Goal: Information Seeking & Learning: Learn about a topic

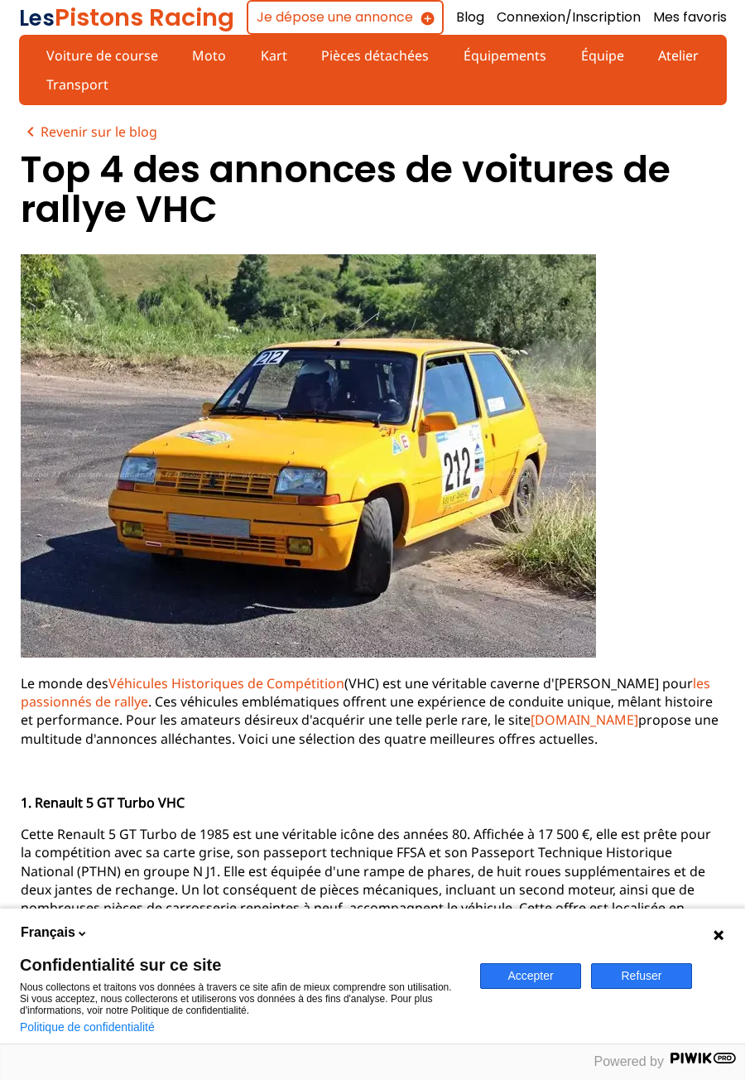
click at [535, 977] on button "Accepter" at bounding box center [530, 976] width 101 height 26
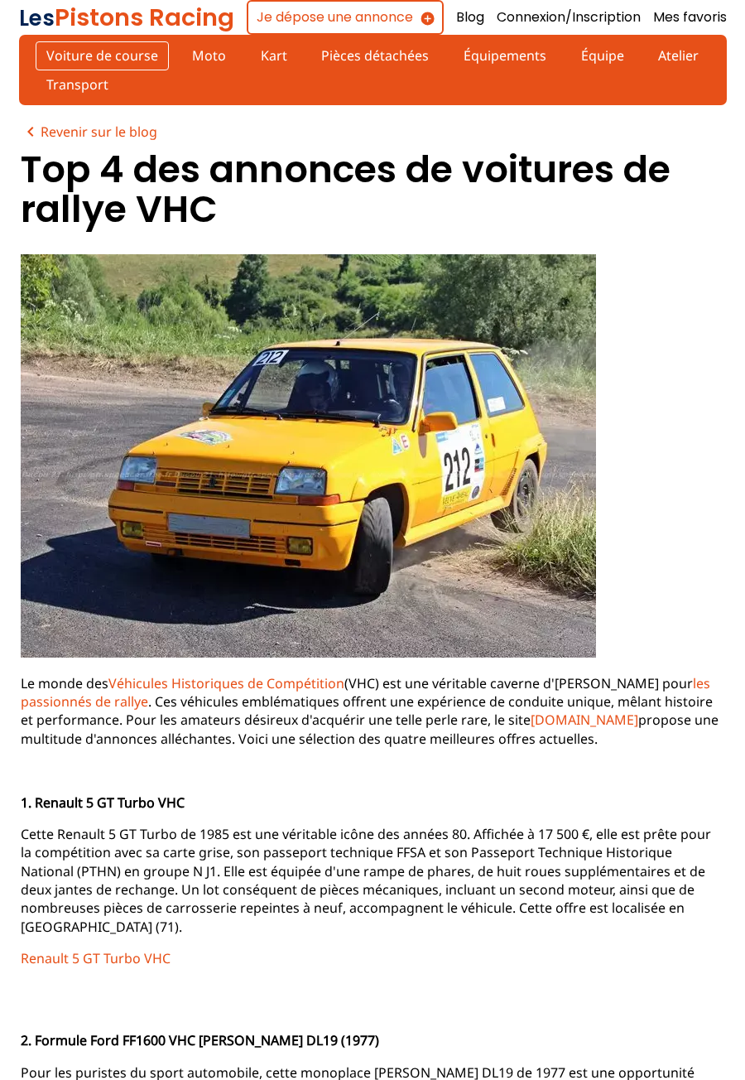
click at [104, 65] on link "Voiture de course" at bounding box center [102, 55] width 133 height 28
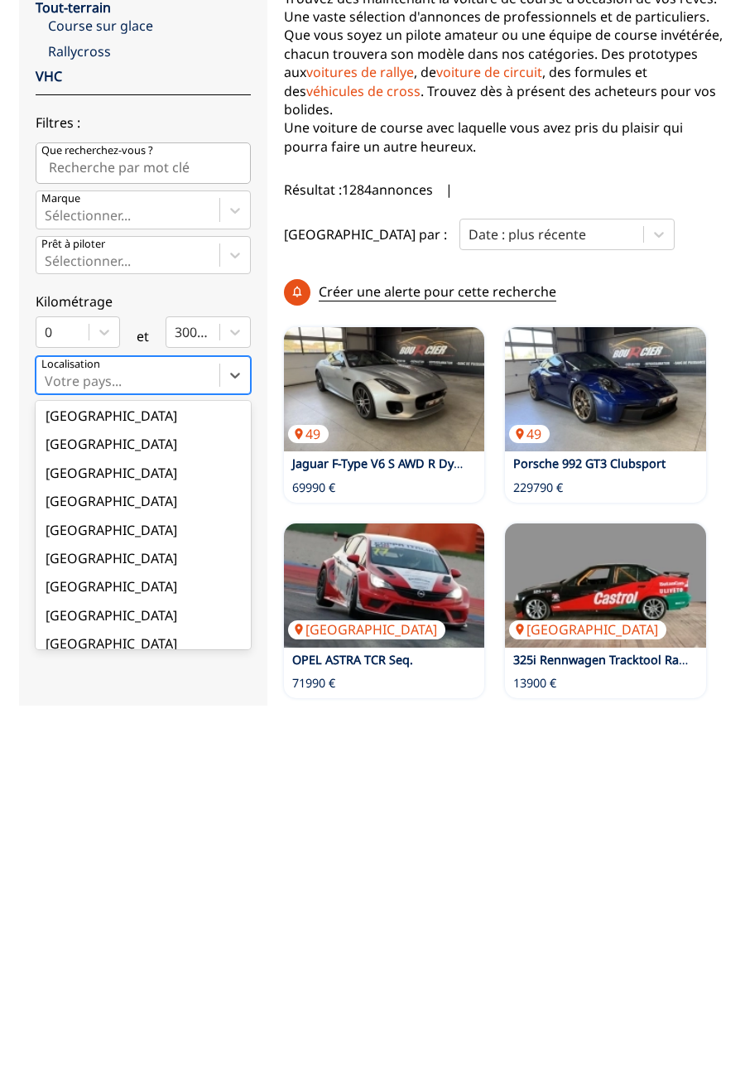
scroll to position [118, 0]
click at [81, 890] on div "[GEOGRAPHIC_DATA]" at bounding box center [143, 904] width 215 height 28
click at [48, 763] on input "option Votre position focused, 1 of 18. 18 results available. Use Up and Down t…" at bounding box center [46, 755] width 3 height 15
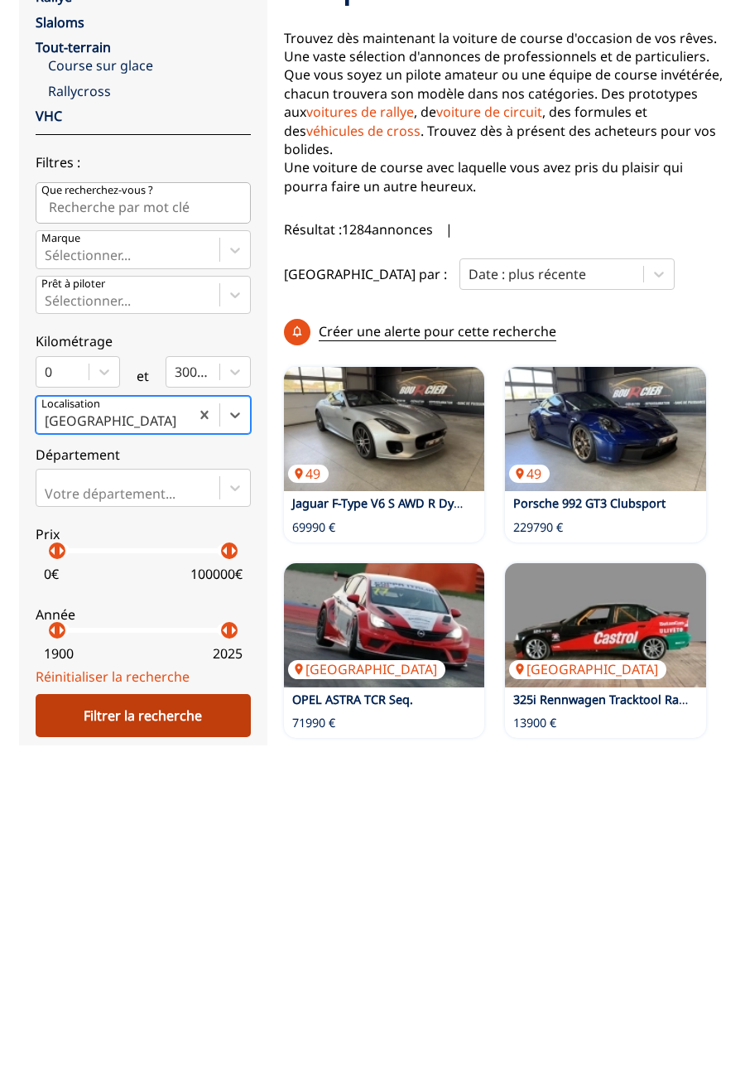
click at [160, 1029] on div "Filtrer la recherche" at bounding box center [143, 1050] width 215 height 43
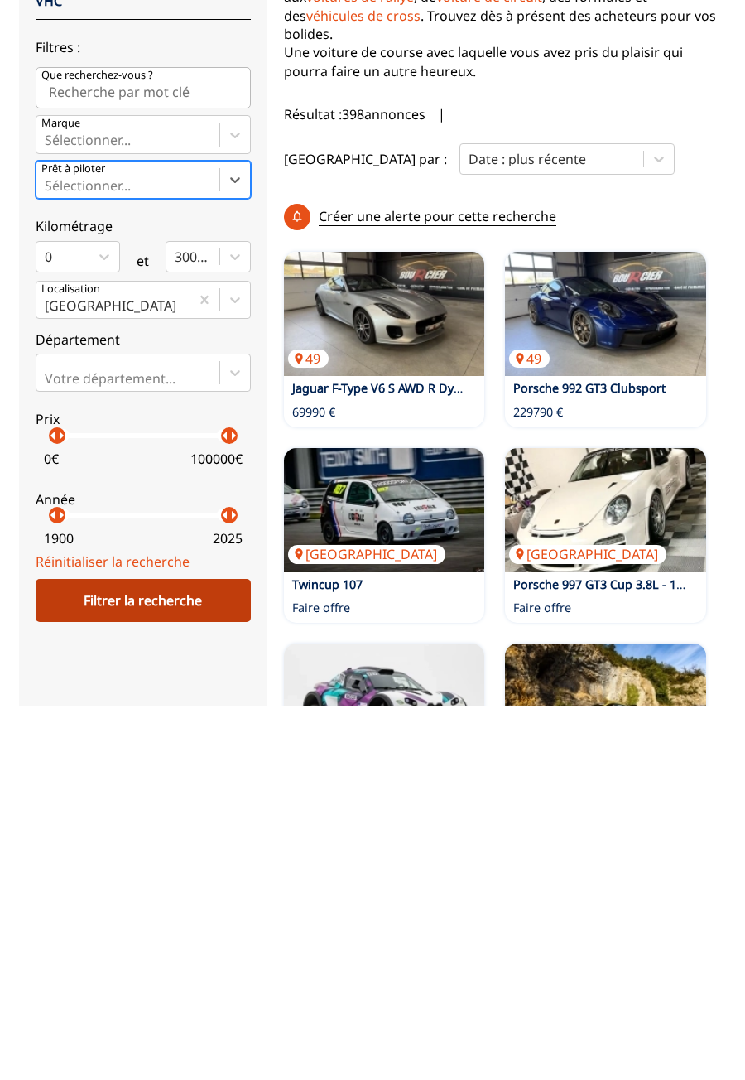
scroll to position [78, 0]
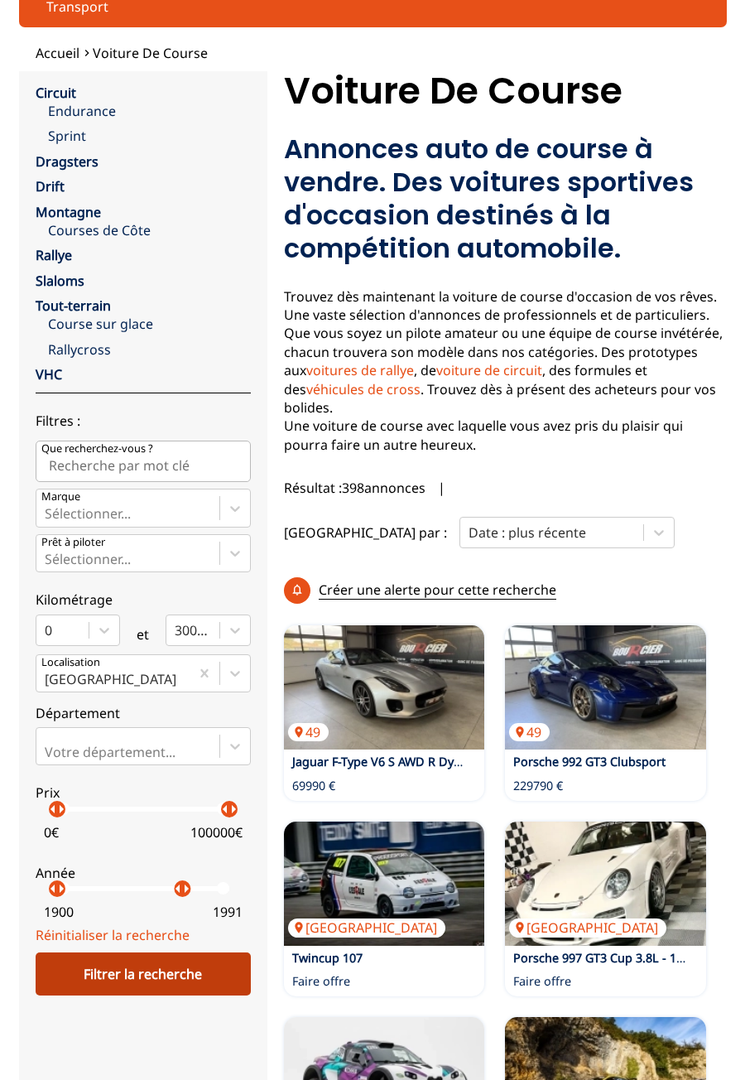
click at [185, 952] on div "Filtrer la recherche" at bounding box center [143, 973] width 215 height 43
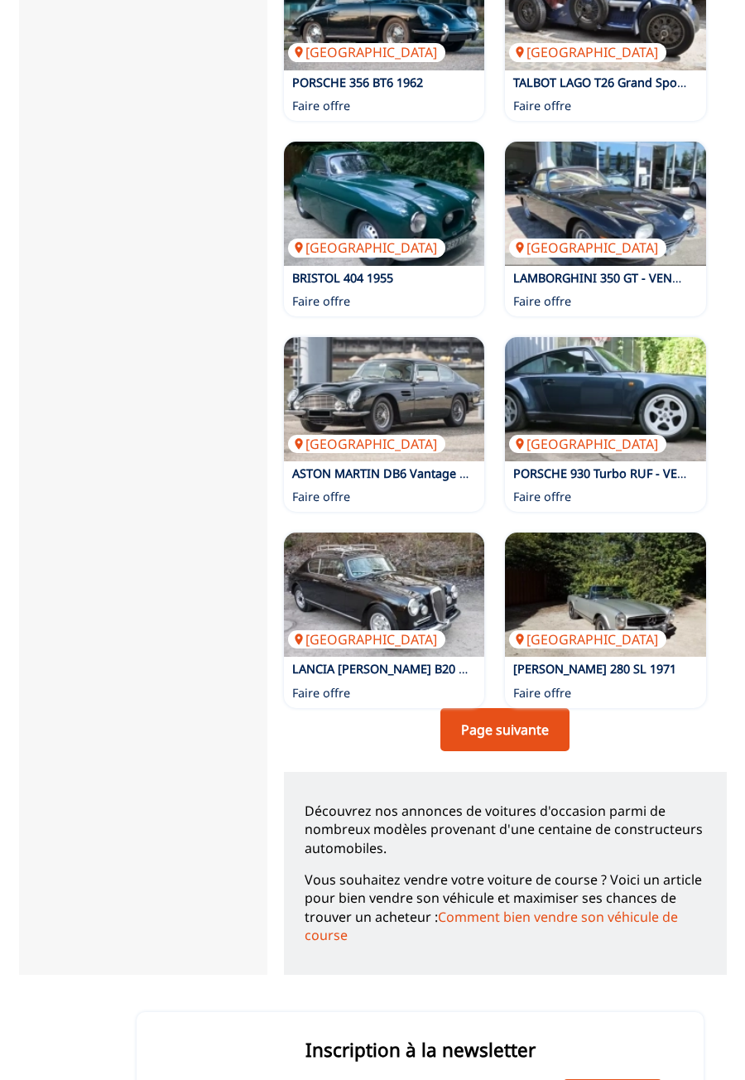
scroll to position [2070, 0]
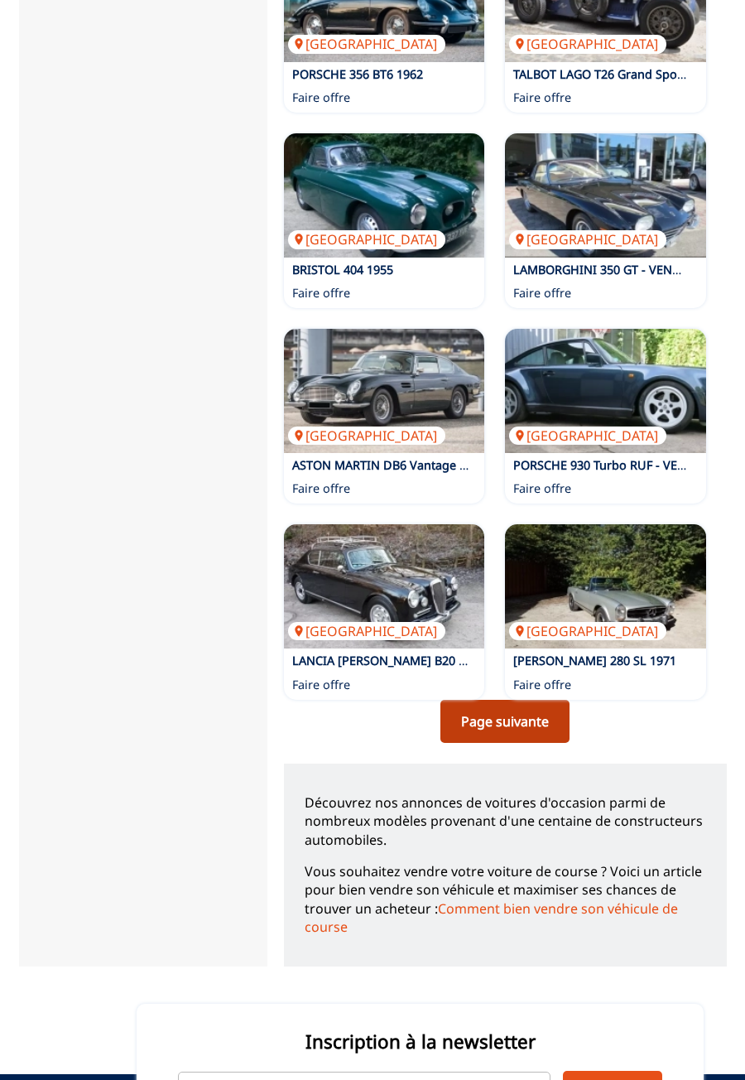
click at [539, 700] on link "Page suivante" at bounding box center [505, 721] width 129 height 43
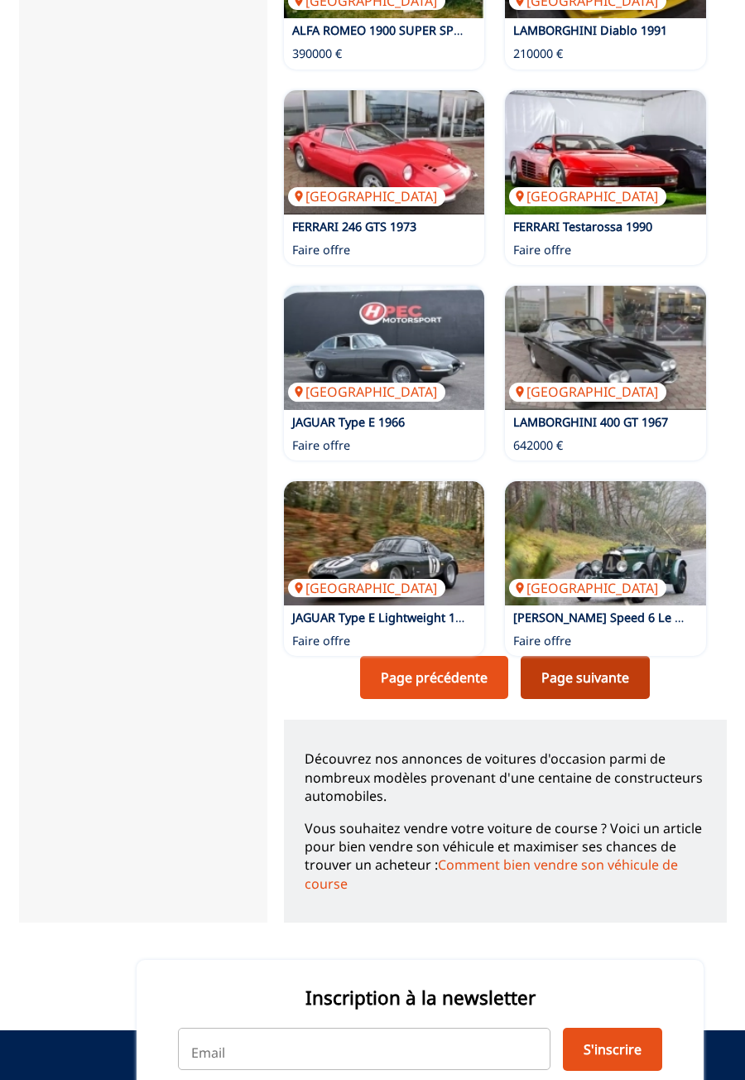
scroll to position [2044, 0]
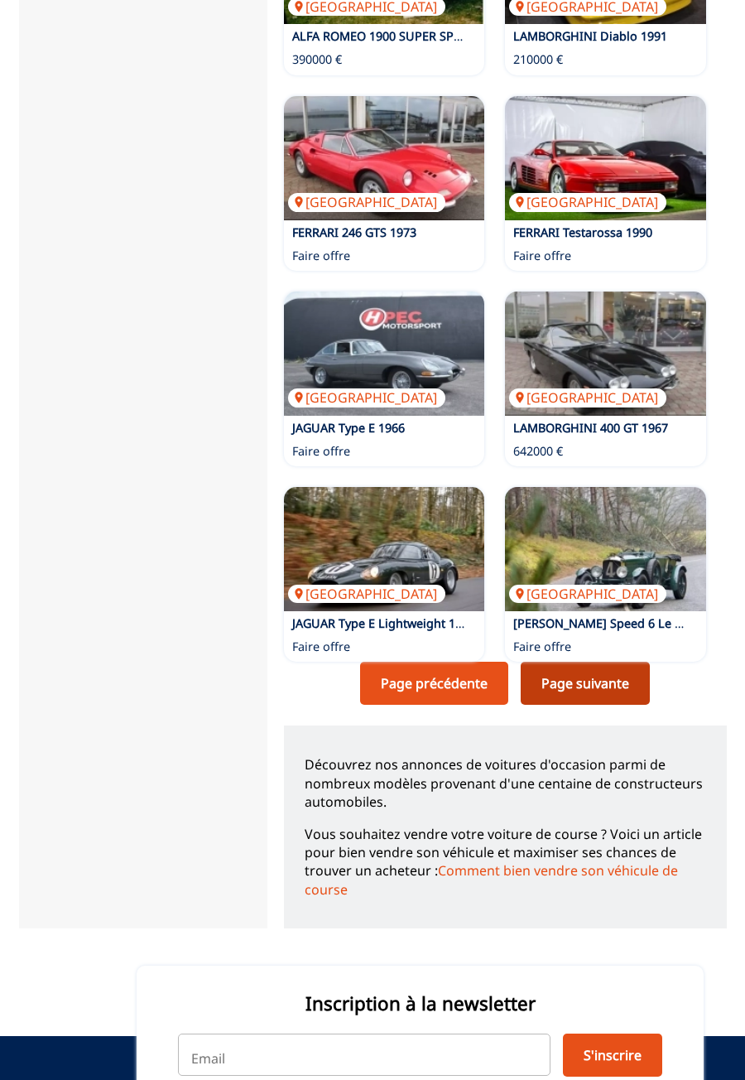
click at [604, 662] on link "Page suivante" at bounding box center [585, 683] width 129 height 43
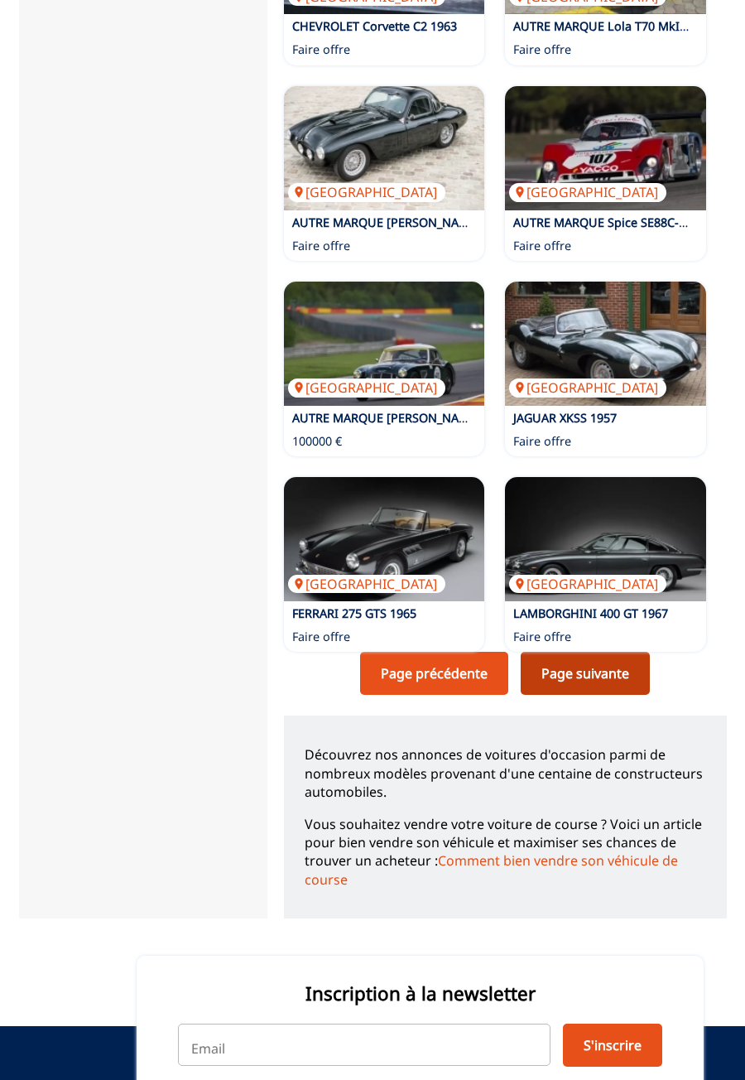
scroll to position [2054, 0]
click at [606, 652] on link "Page suivante" at bounding box center [585, 673] width 129 height 43
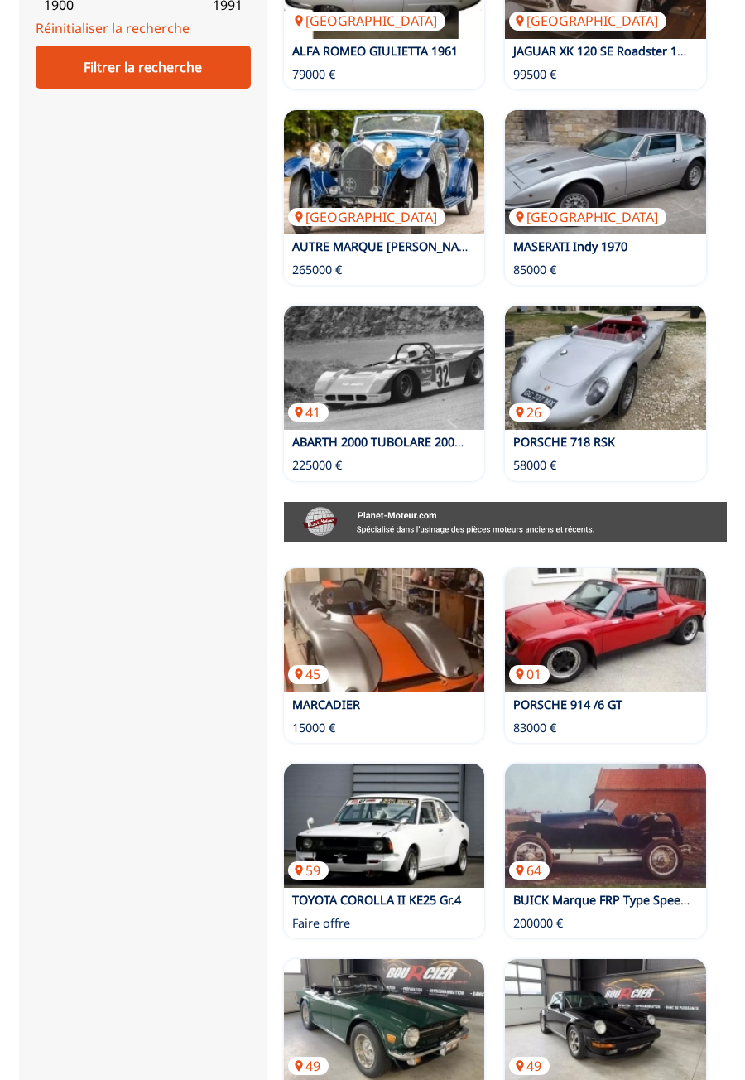
scroll to position [984, 0]
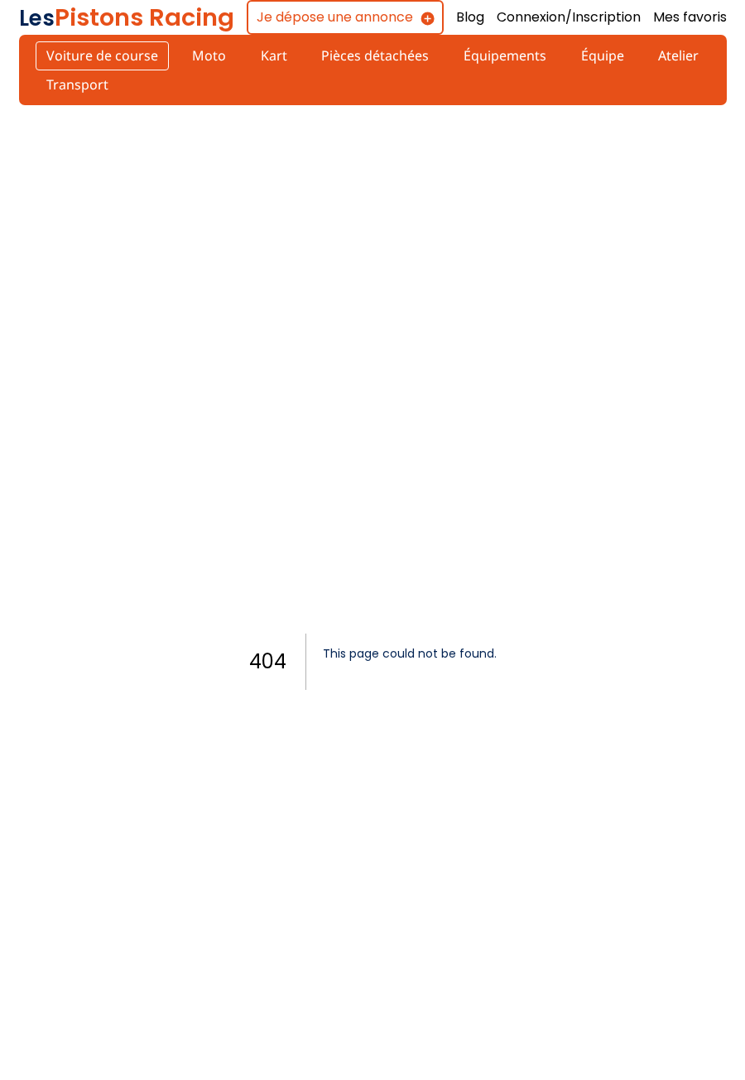
click at [115, 58] on link "Voiture de course" at bounding box center [102, 55] width 133 height 28
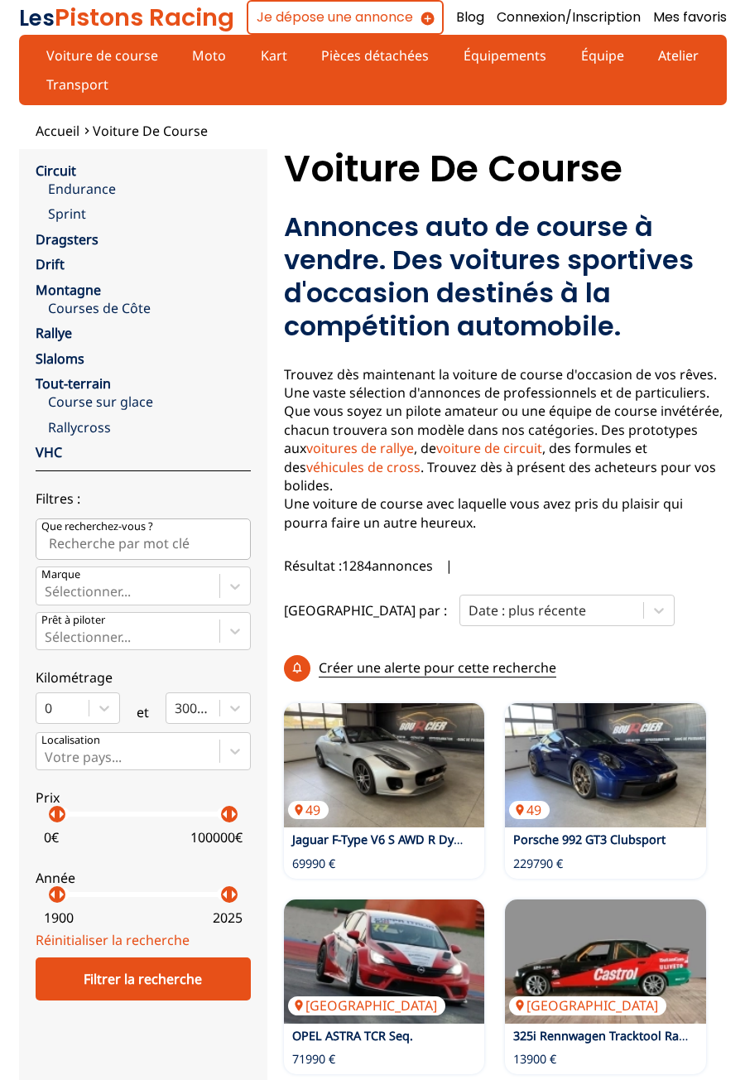
click at [224, 885] on p "arrow_right" at bounding box center [234, 895] width 20 height 20
click at [181, 959] on div "Filtrer la recherche" at bounding box center [143, 978] width 215 height 43
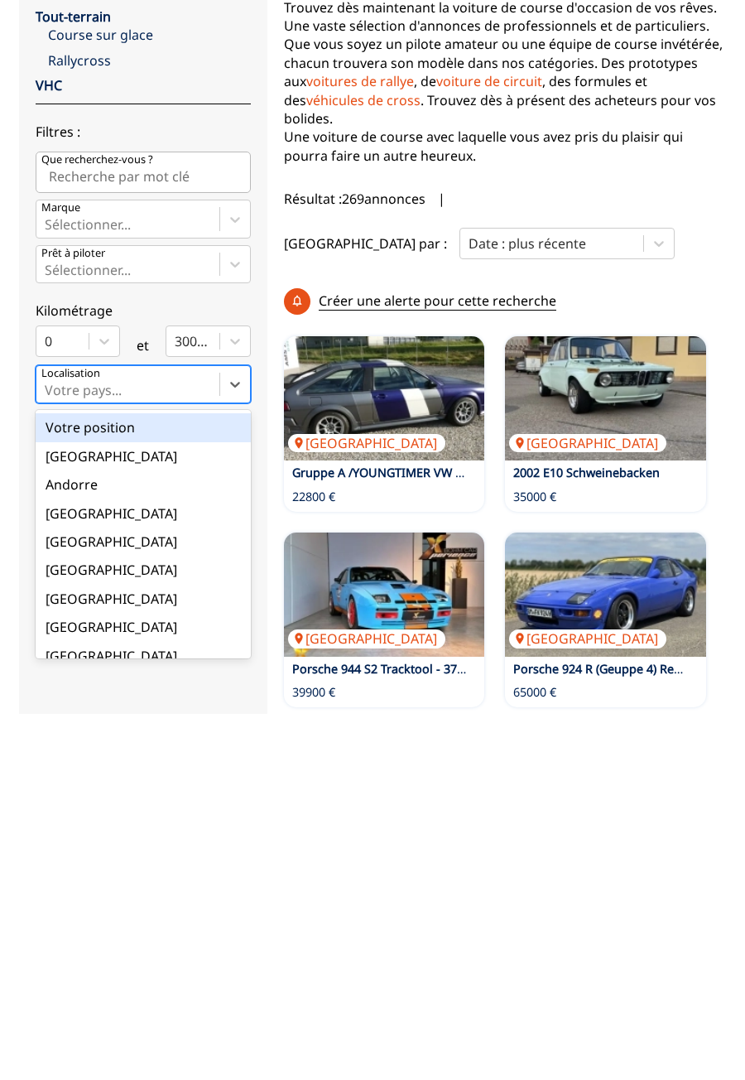
scroll to position [2, 0]
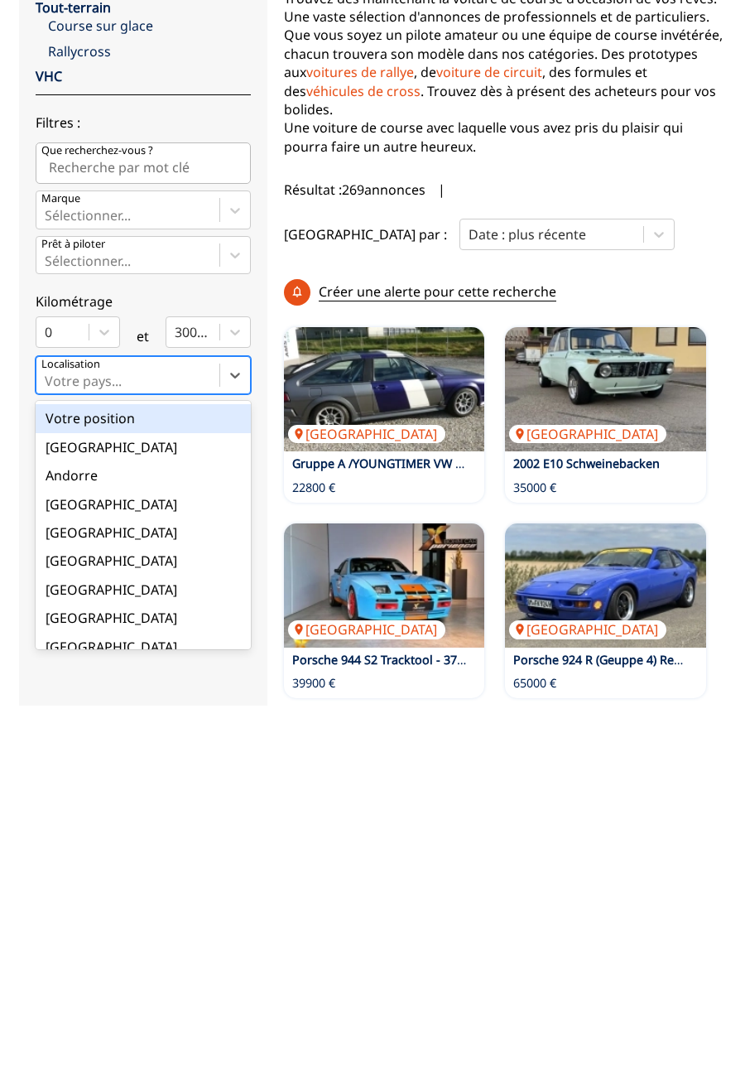
click at [81, 1007] on div "[GEOGRAPHIC_DATA]" at bounding box center [143, 1021] width 215 height 28
click at [48, 763] on input "option Votre position focused, 1 of 18. 18 results available. Use Up and Down t…" at bounding box center [46, 755] width 3 height 15
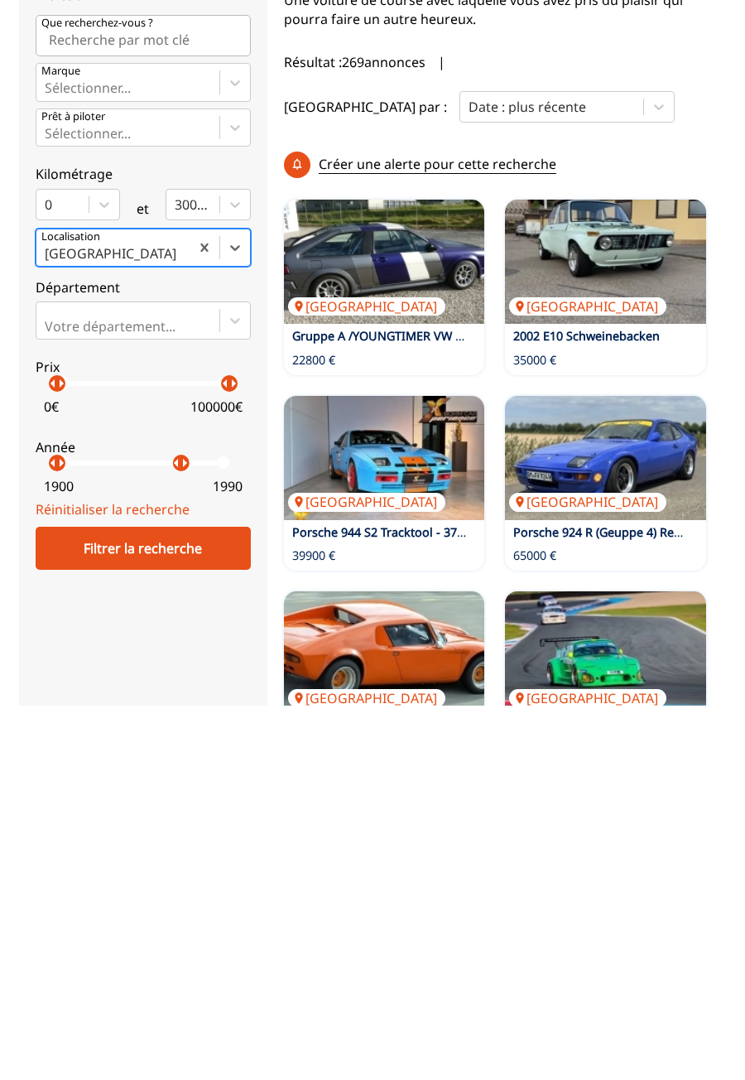
scroll to position [130, 0]
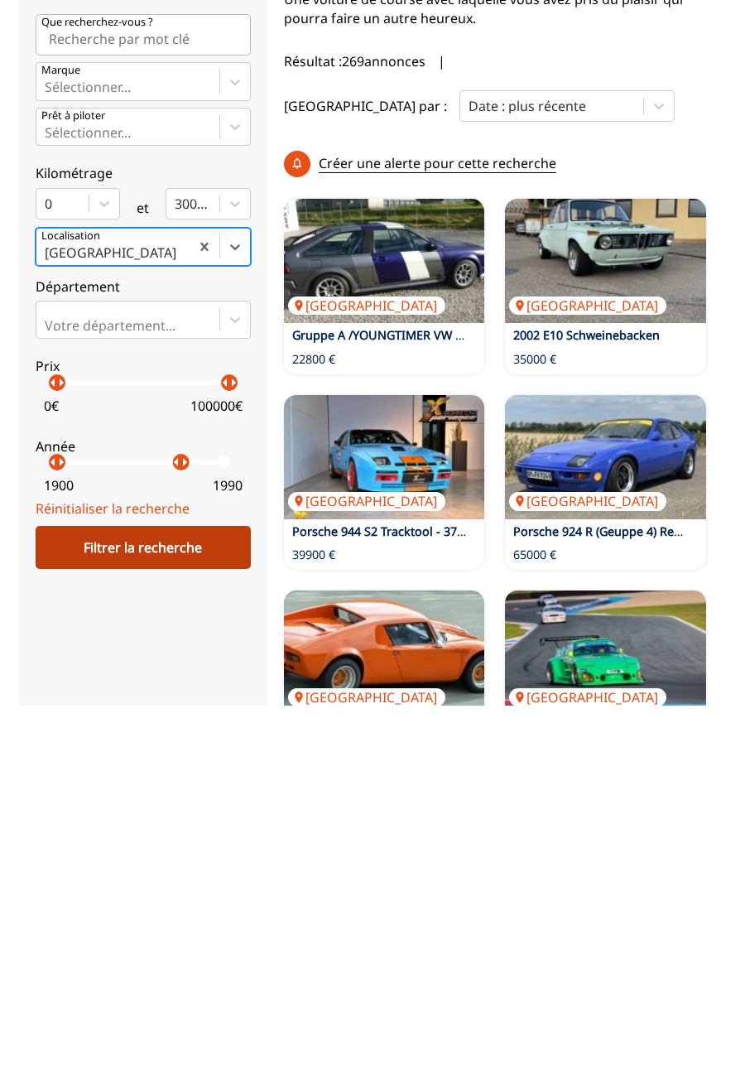
click at [180, 900] on div "Filtrer la recherche" at bounding box center [143, 921] width 215 height 43
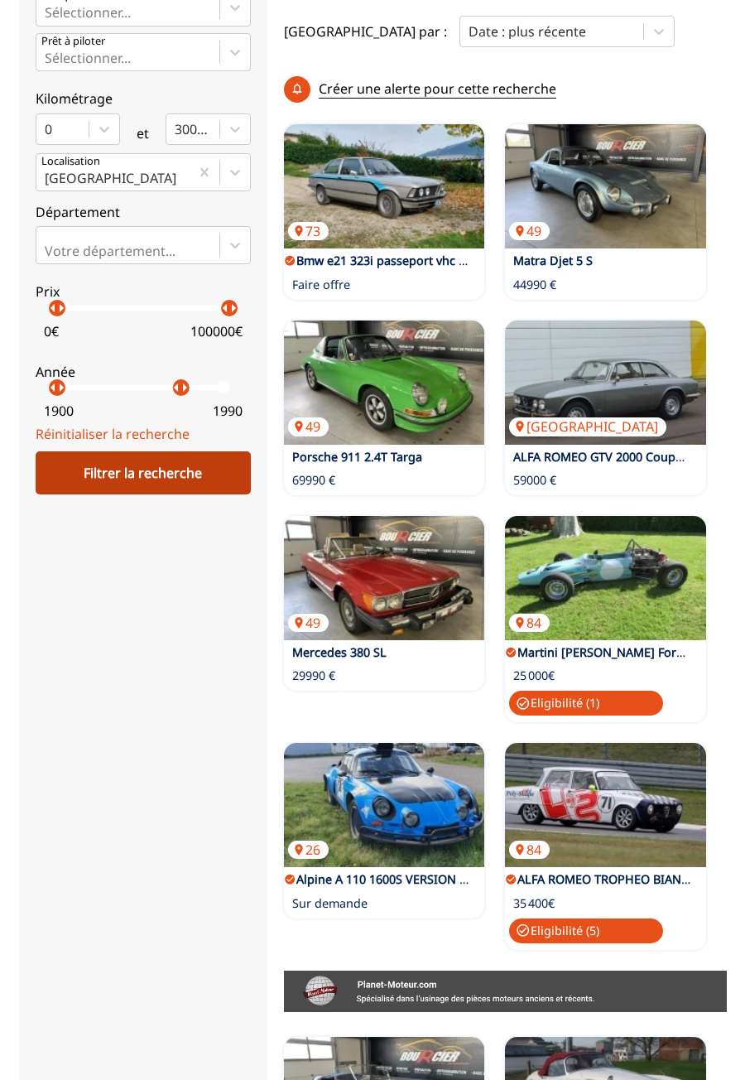
scroll to position [576, 0]
